Goal: Task Accomplishment & Management: Manage account settings

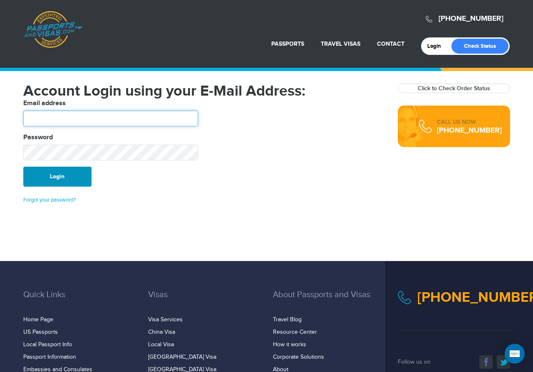
type input "**********"
click at [55, 180] on button "Login" at bounding box center [57, 177] width 68 height 20
